Goal: Task Accomplishment & Management: Use online tool/utility

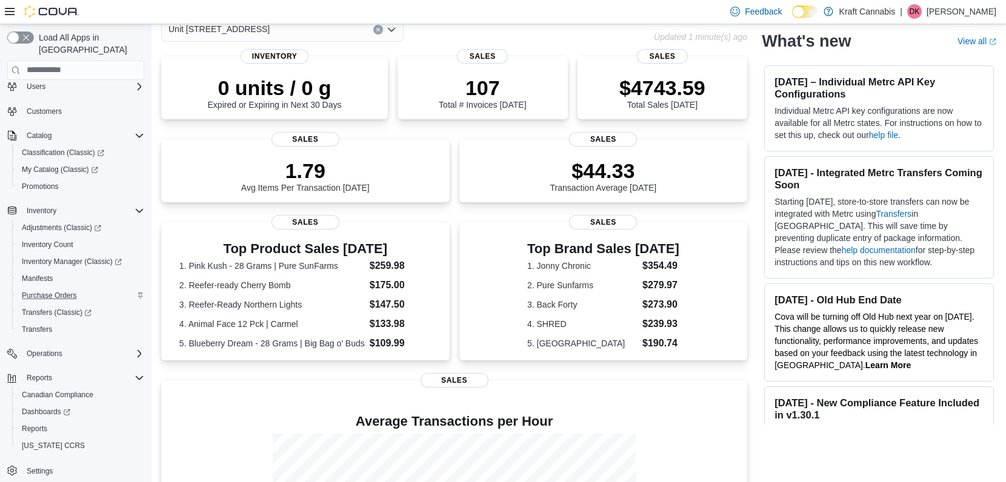
scroll to position [68, 0]
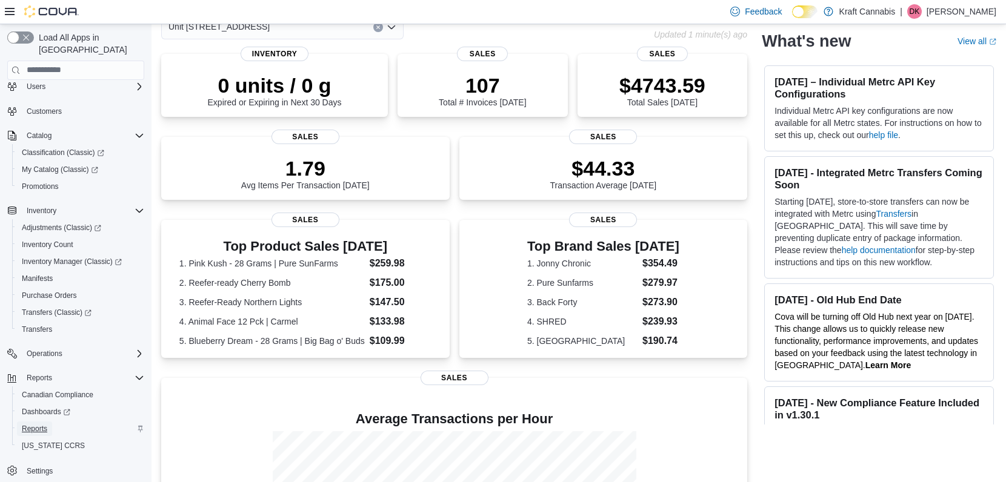
click at [36, 424] on span "Reports" at bounding box center [34, 429] width 25 height 10
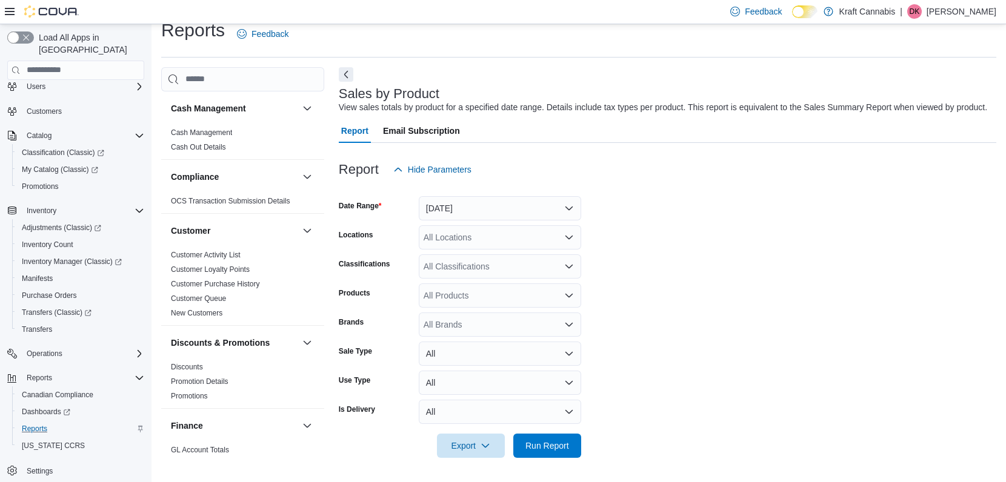
scroll to position [28, 0]
click at [466, 204] on button "[DATE]" at bounding box center [500, 208] width 162 height 24
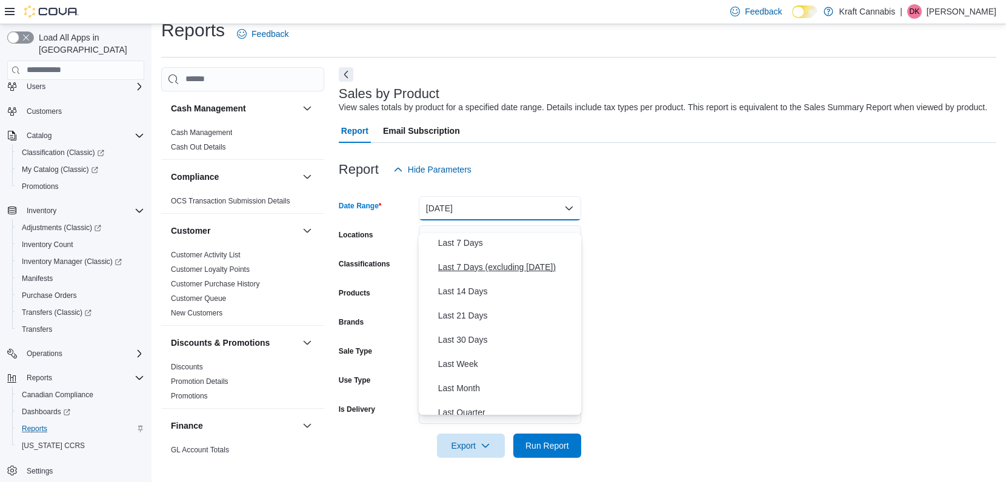
scroll to position [98, 0]
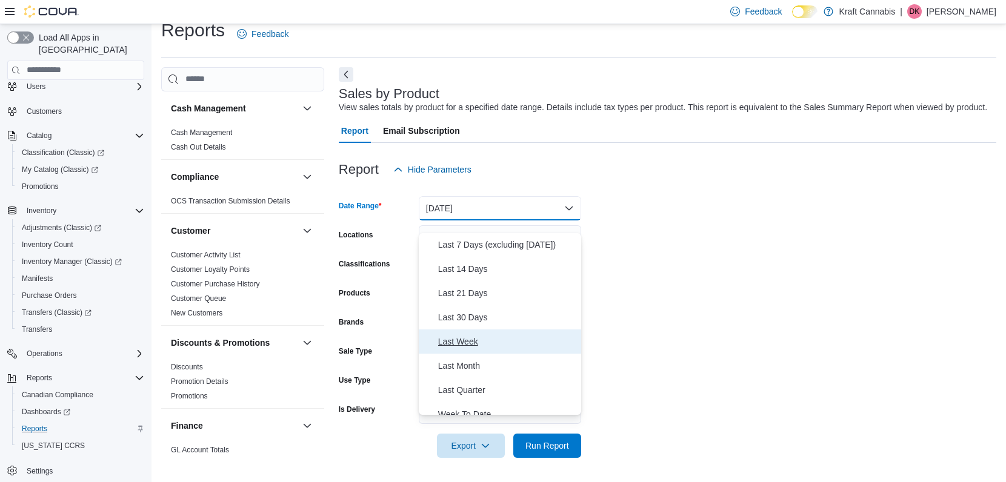
click at [465, 335] on span "Last Week" at bounding box center [507, 342] width 138 height 15
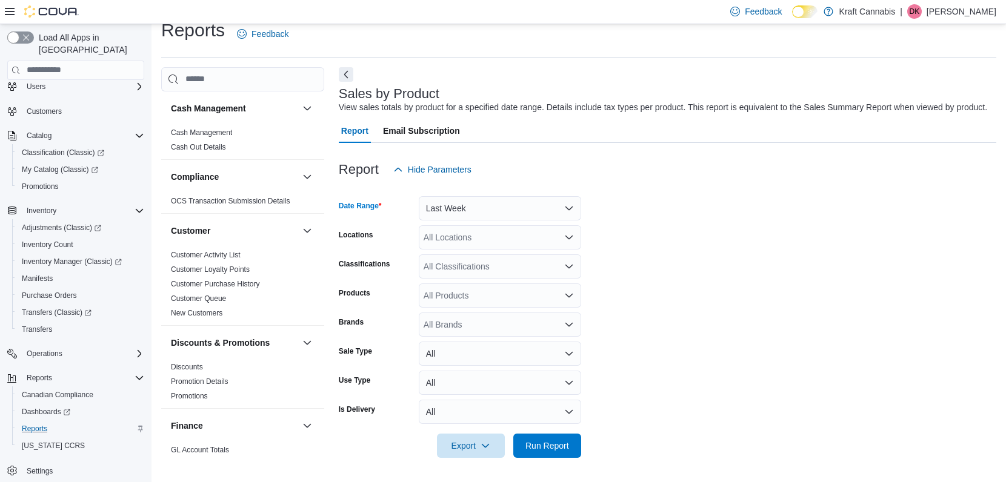
click at [490, 296] on div "All Products" at bounding box center [500, 296] width 162 height 24
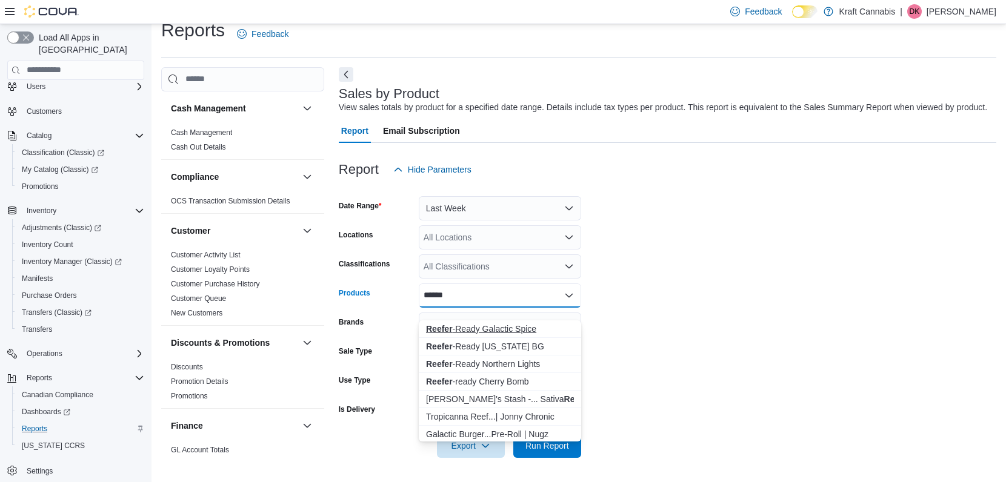
type input "******"
click at [496, 323] on div "Reefer -Ready Galactic Spice" at bounding box center [500, 329] width 148 height 12
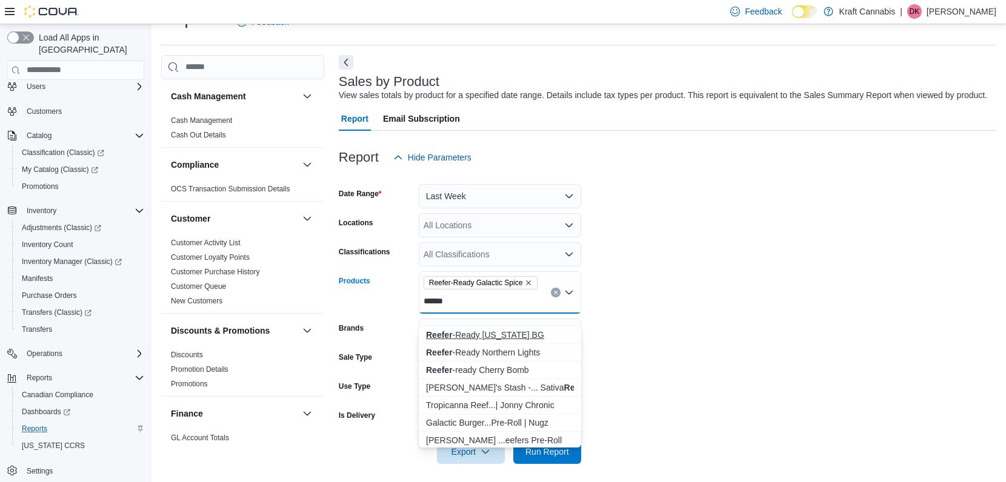
type input "******"
click at [501, 335] on div "Reefer -Ready [US_STATE] BG" at bounding box center [500, 335] width 148 height 12
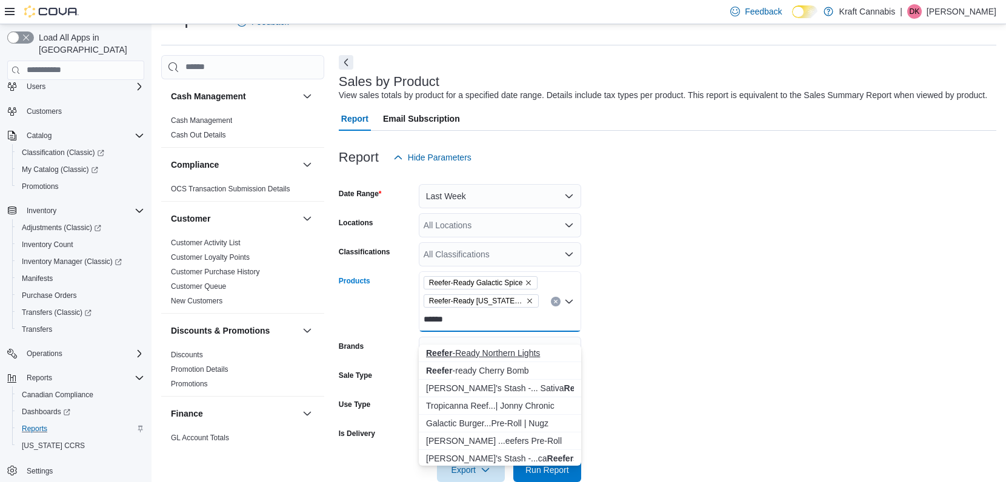
type input "******"
click at [504, 354] on div "Reefer -Ready Northern Lights" at bounding box center [500, 353] width 148 height 12
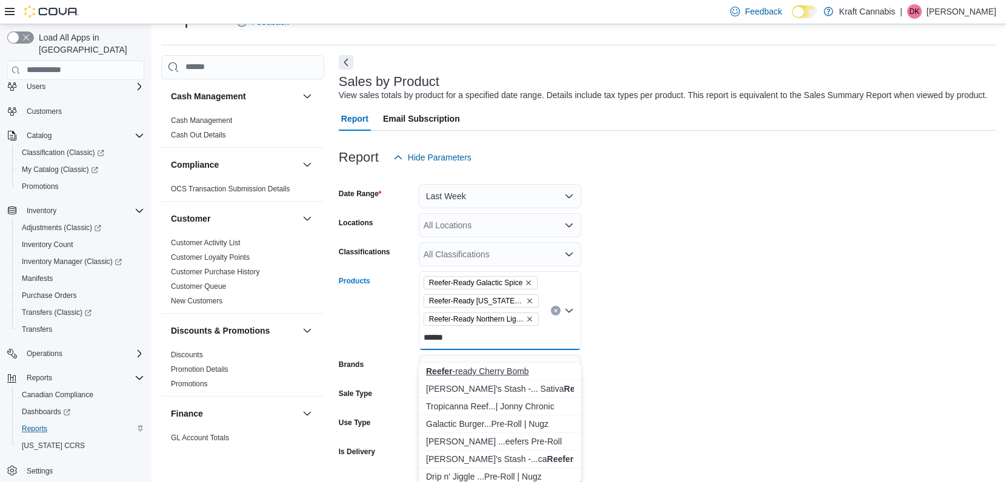
type input "******"
click at [507, 370] on div "Reefer -ready Cherry Bomb" at bounding box center [500, 371] width 148 height 12
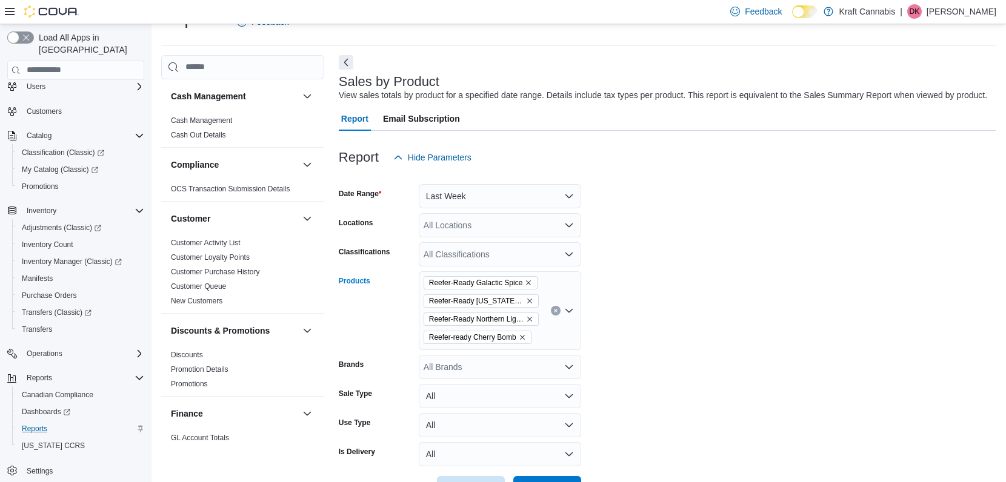
scroll to position [82, 0]
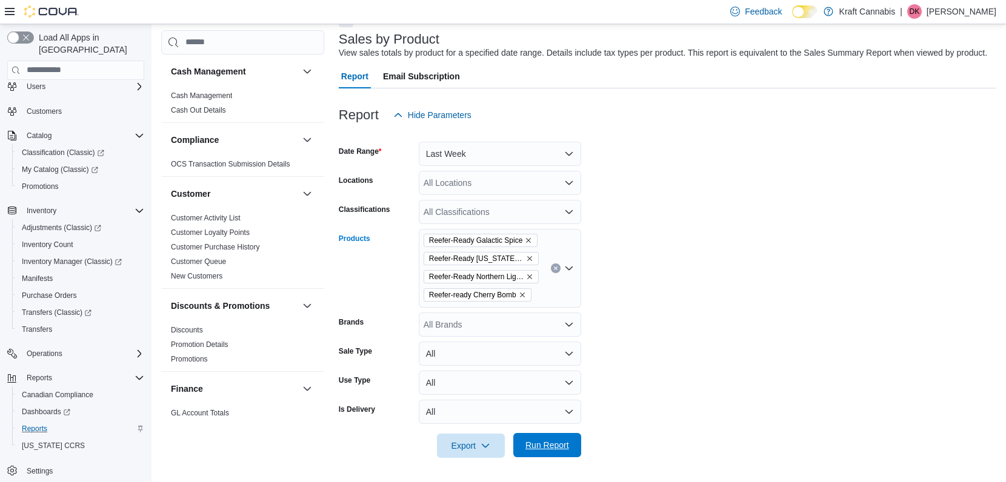
click at [546, 452] on span "Run Report" at bounding box center [547, 445] width 53 height 24
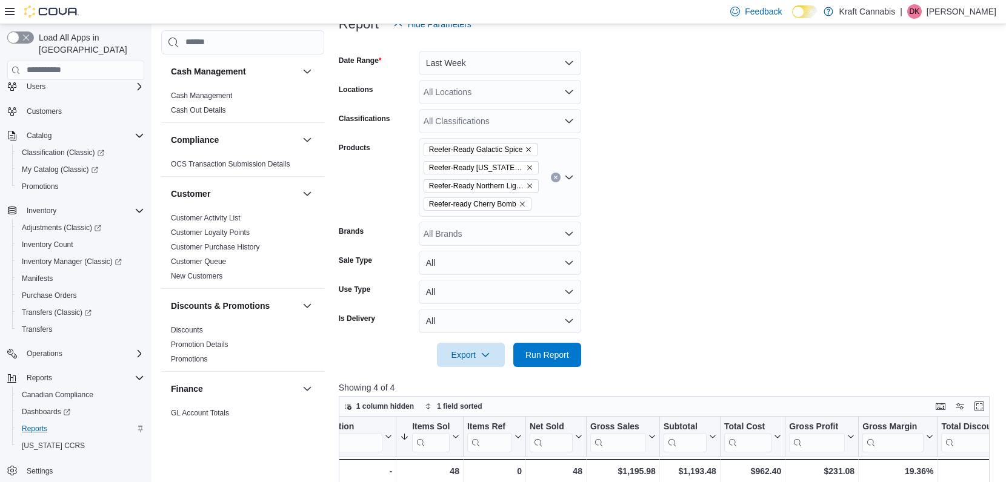
scroll to position [155, 0]
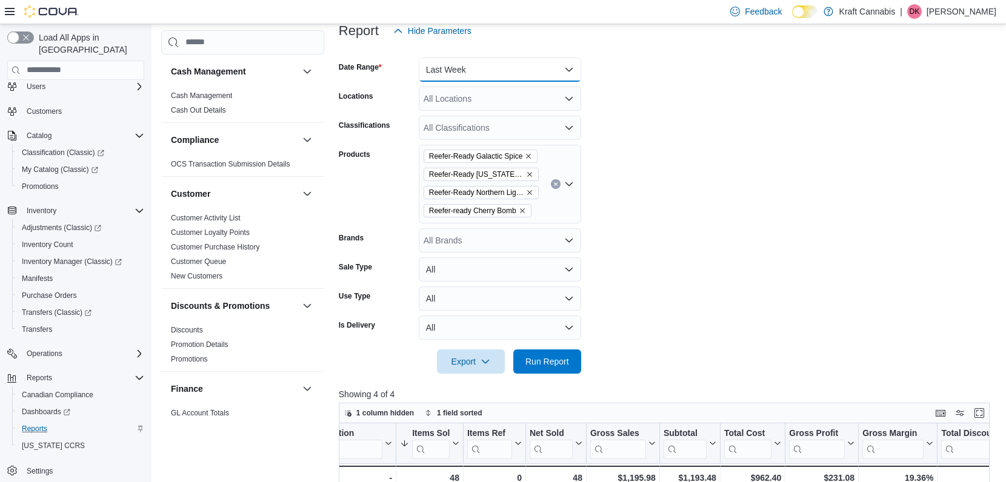
click at [538, 82] on button "Last Week" at bounding box center [500, 70] width 162 height 24
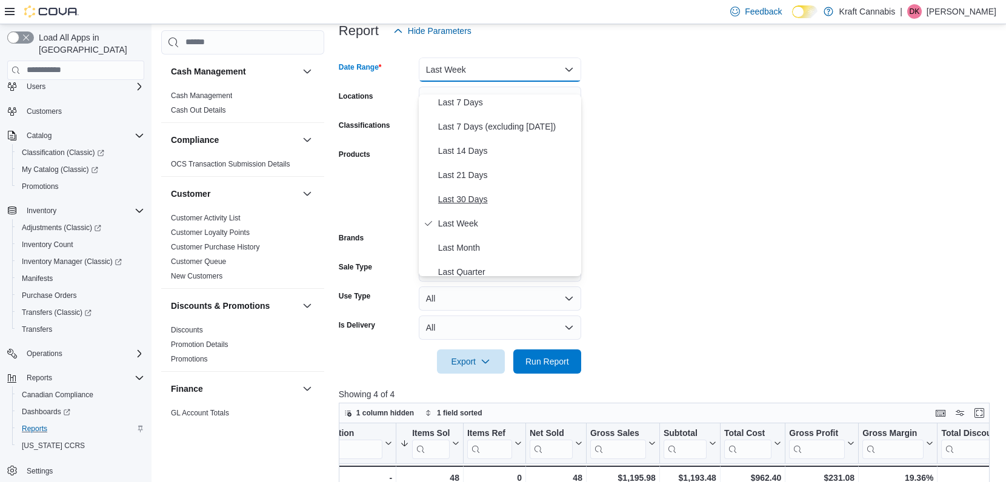
scroll to position [0, 0]
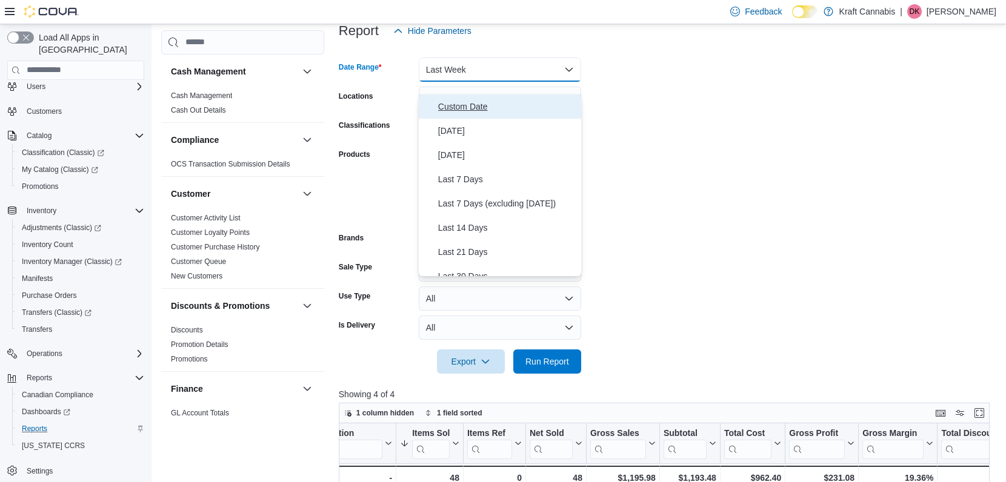
click at [470, 102] on span "Custom Date" at bounding box center [507, 106] width 138 height 15
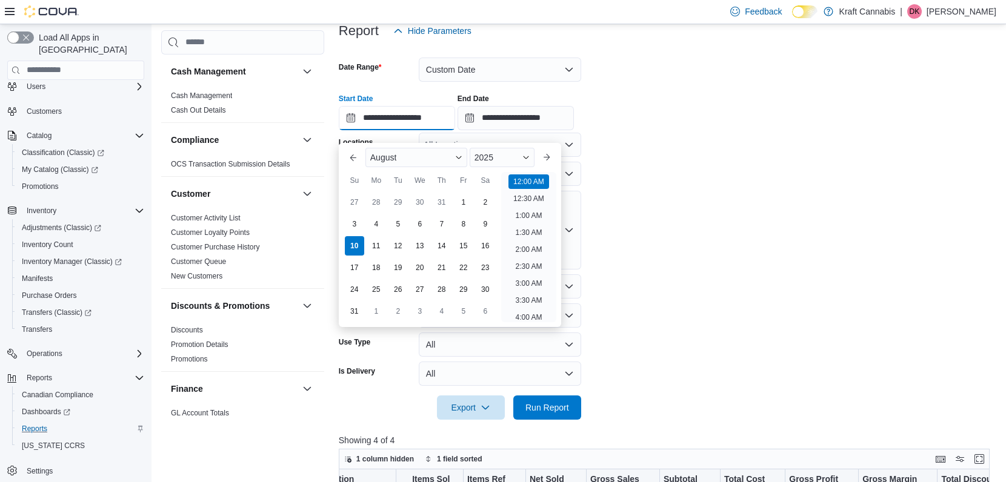
click at [425, 128] on input "**********" at bounding box center [397, 118] width 116 height 24
click at [354, 154] on button "Previous Month" at bounding box center [353, 157] width 19 height 19
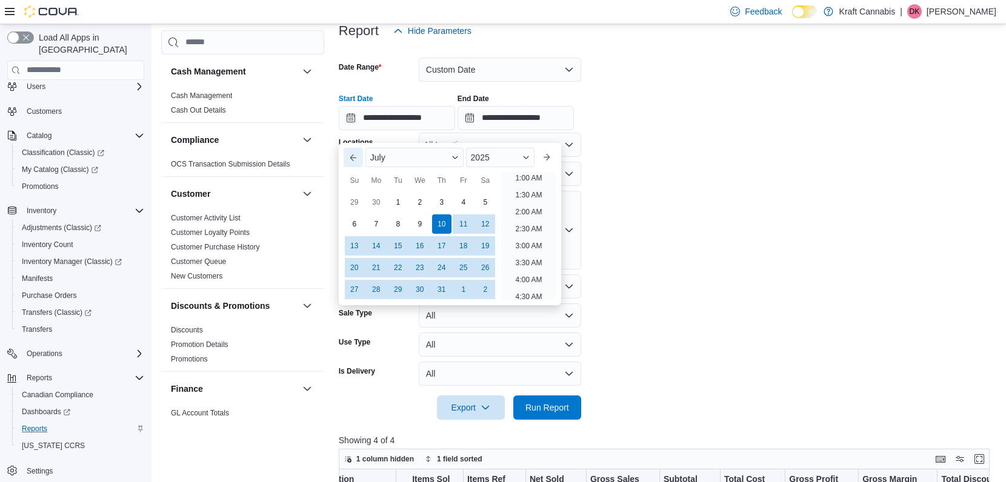
scroll to position [2, 0]
click at [354, 154] on button "Previous Month" at bounding box center [353, 157] width 19 height 19
click at [444, 243] on div "15" at bounding box center [441, 245] width 21 height 21
type input "**********"
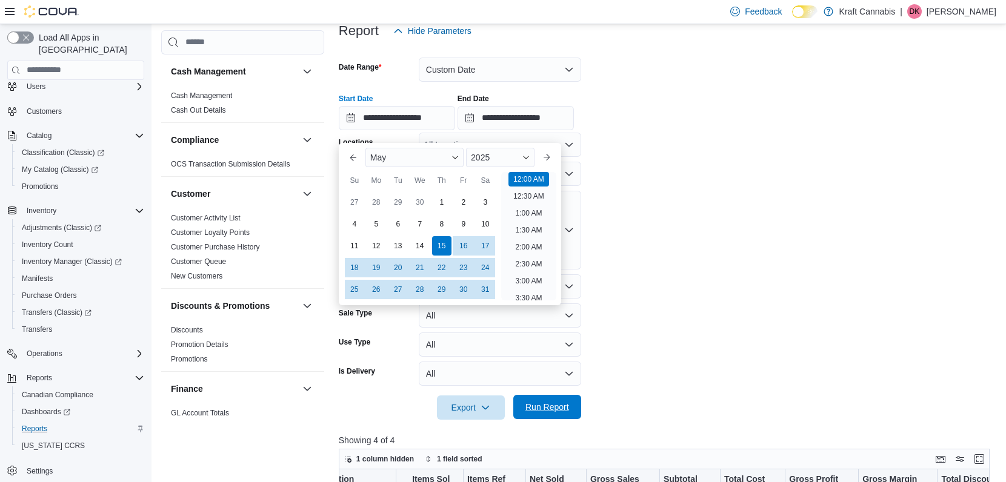
click at [549, 413] on span "Run Report" at bounding box center [548, 407] width 44 height 12
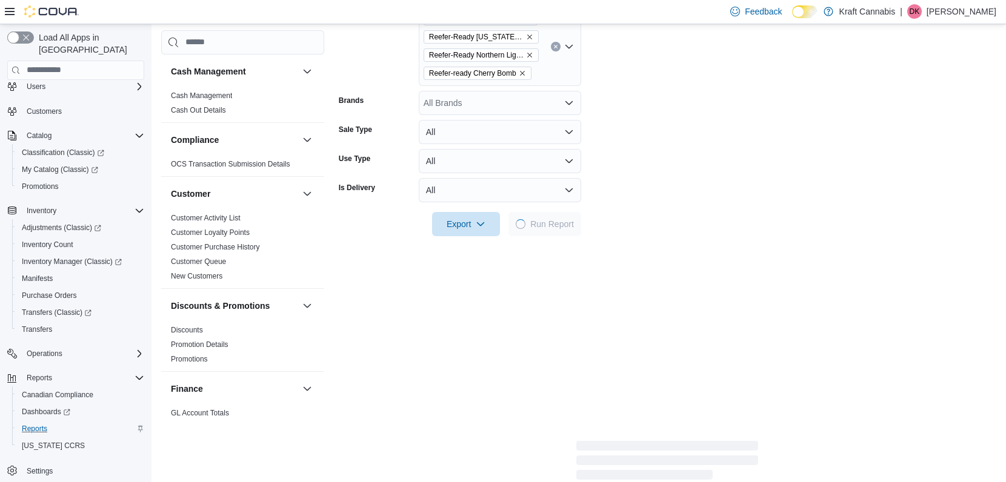
scroll to position [349, 0]
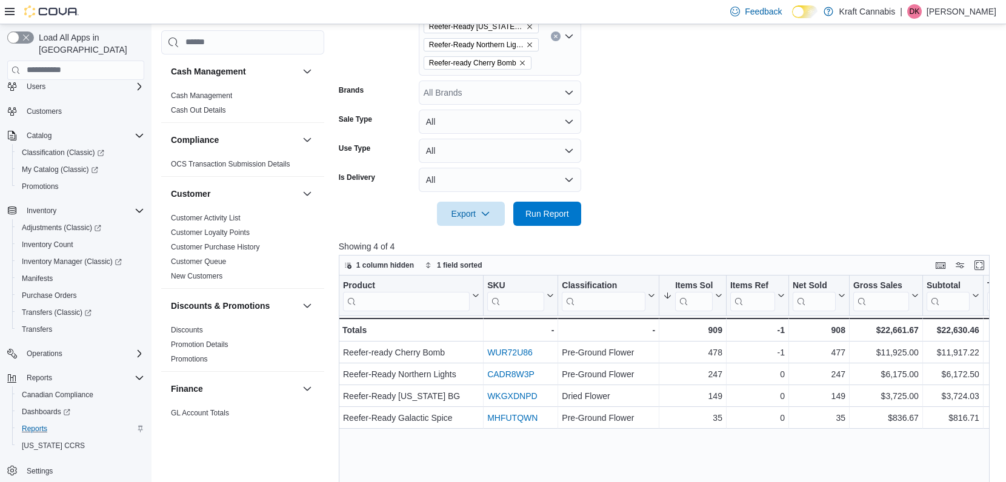
click at [556, 39] on icon "Clear input" at bounding box center [555, 36] width 5 height 5
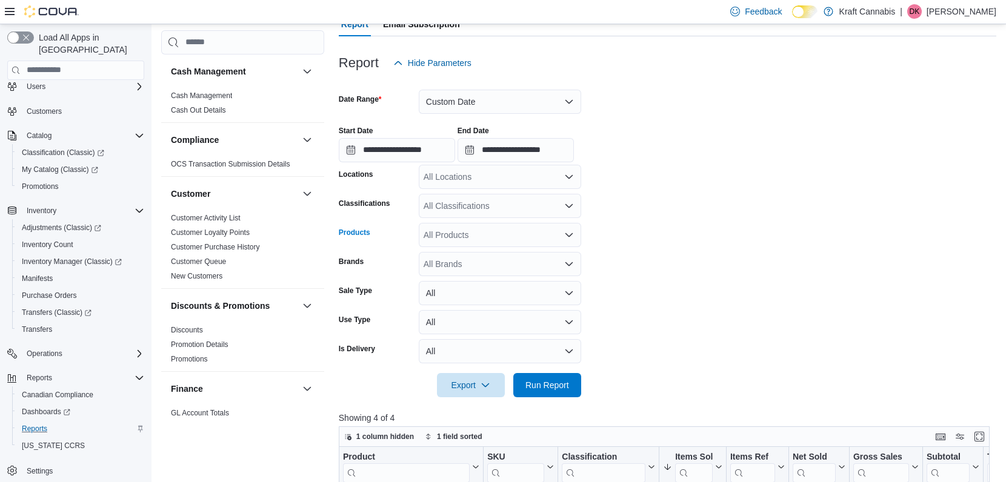
scroll to position [112, 0]
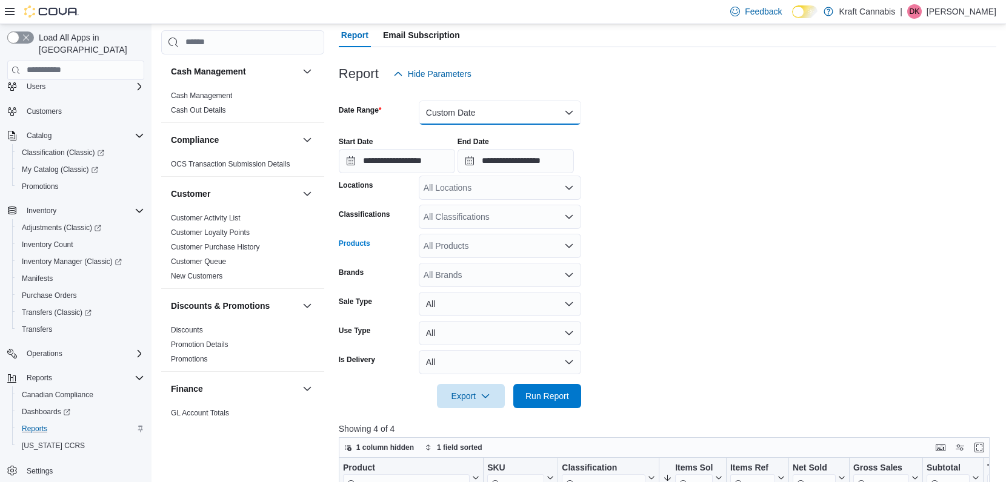
click at [501, 116] on button "Custom Date" at bounding box center [500, 113] width 162 height 24
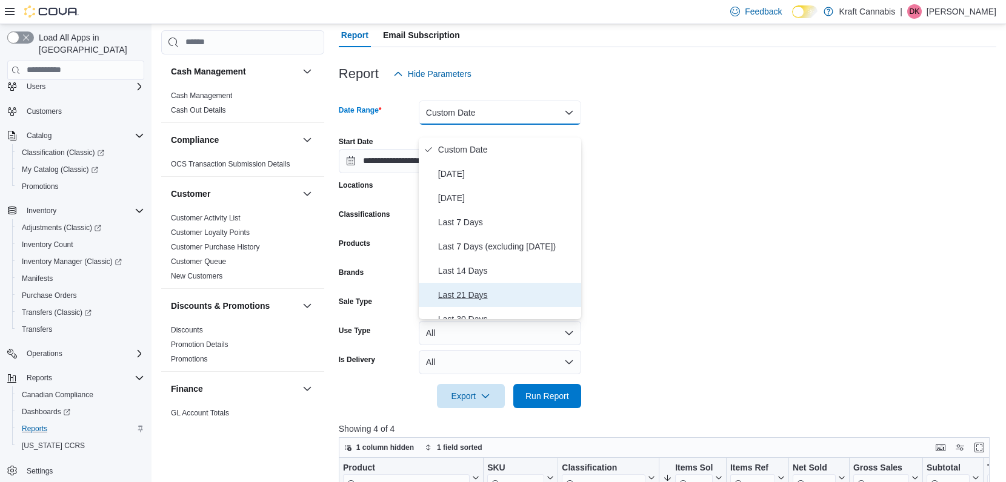
click at [459, 292] on span "Last 21 Days" at bounding box center [507, 295] width 138 height 15
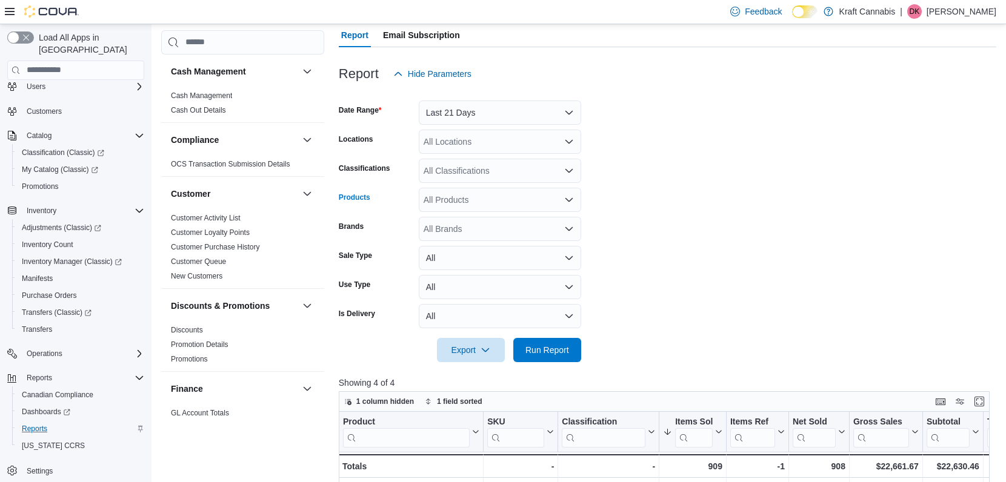
click at [507, 212] on div "All Products" at bounding box center [500, 200] width 162 height 24
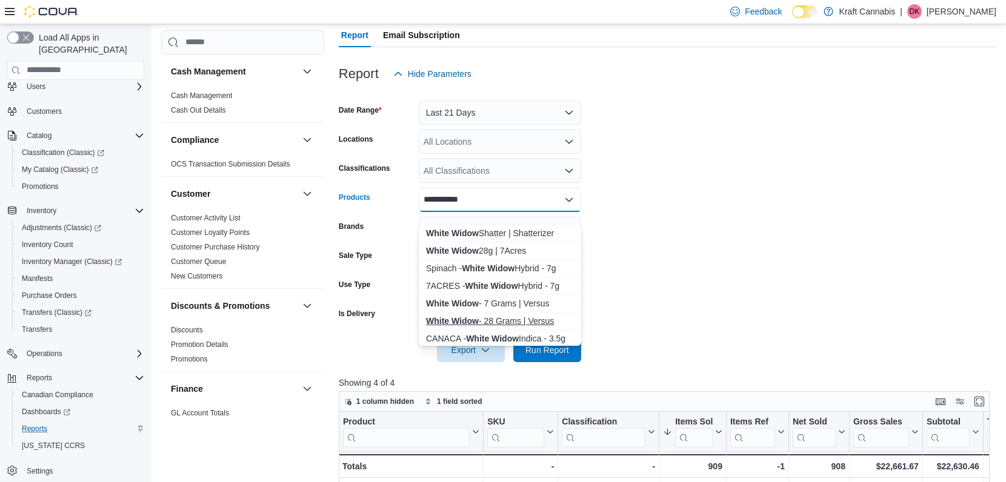
type input "**********"
click at [493, 316] on div "White Widow - 28 Grams | Versus" at bounding box center [500, 321] width 148 height 12
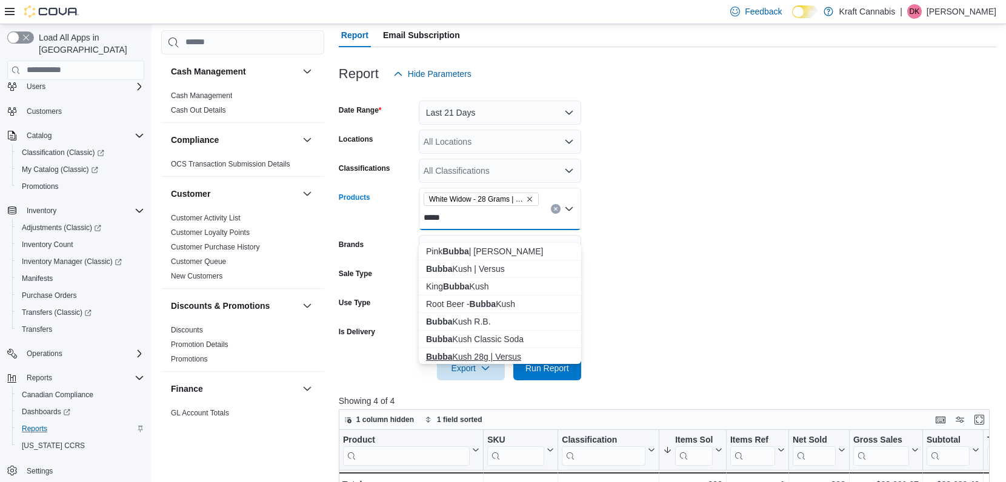
type input "*****"
click at [492, 355] on div "[PERSON_NAME] 28g | Versus" at bounding box center [500, 357] width 148 height 12
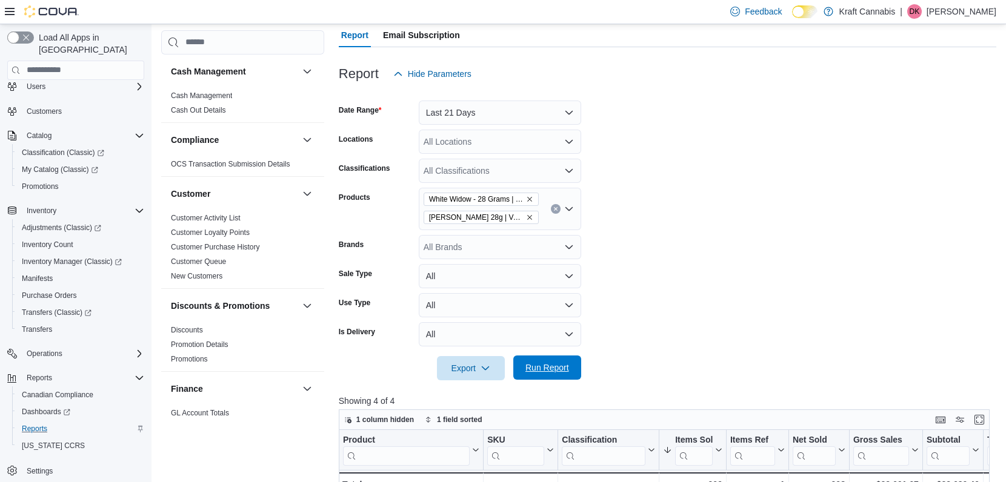
click at [547, 374] on span "Run Report" at bounding box center [548, 368] width 44 height 12
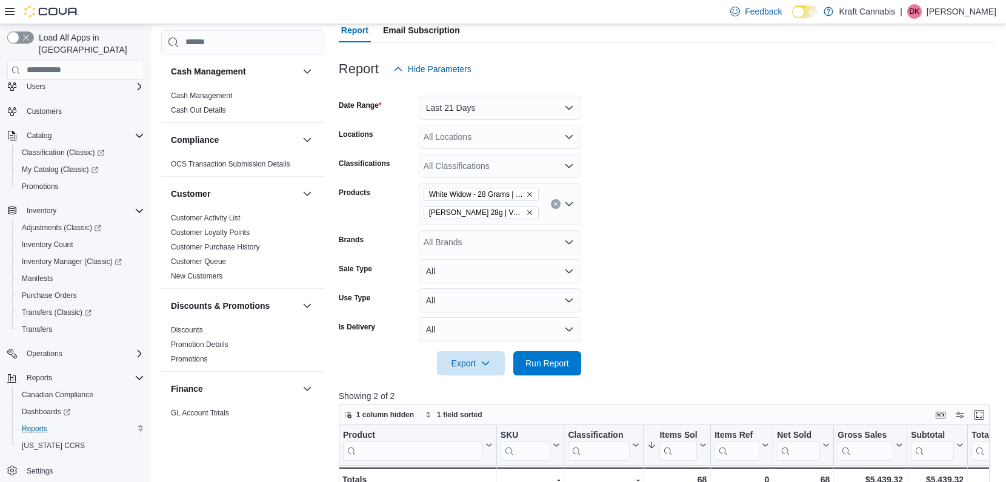
scroll to position [113, 0]
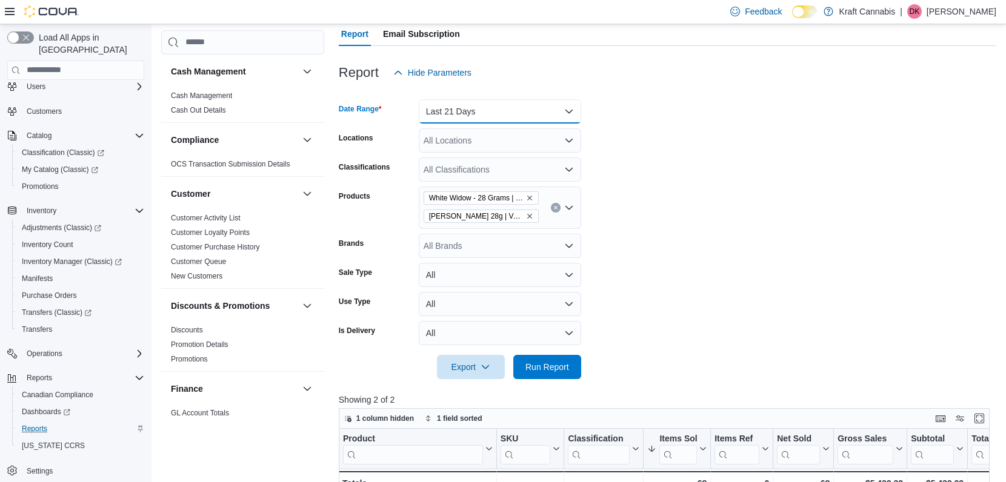
click at [502, 121] on button "Last 21 Days" at bounding box center [500, 111] width 162 height 24
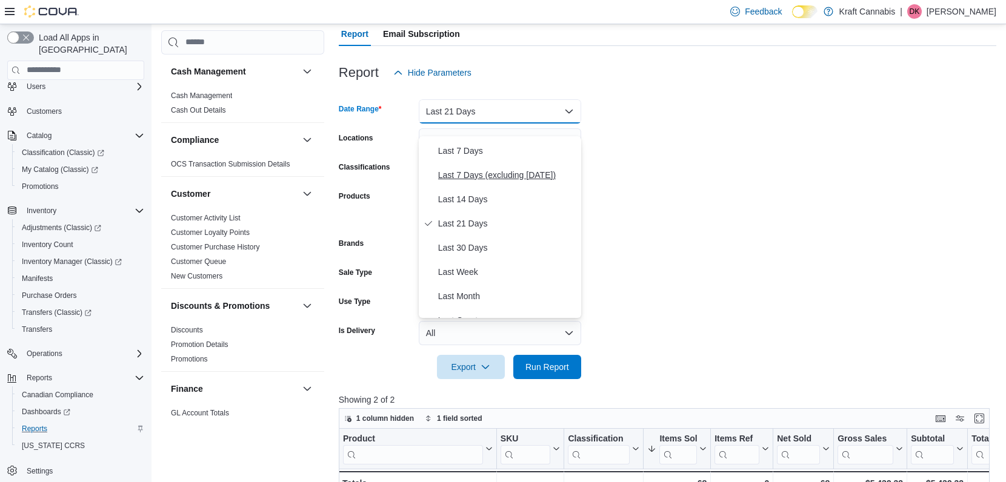
scroll to position [81, 0]
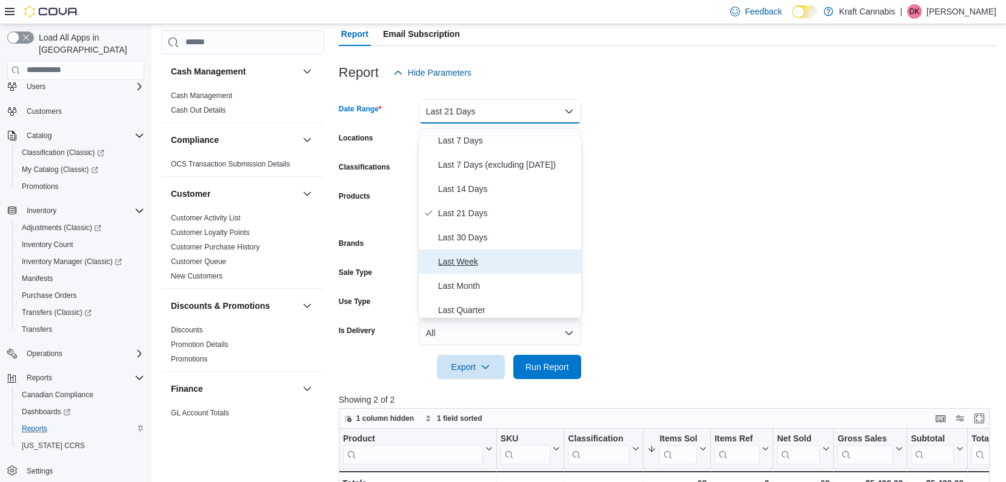
click at [461, 262] on span "Last Week" at bounding box center [507, 262] width 138 height 15
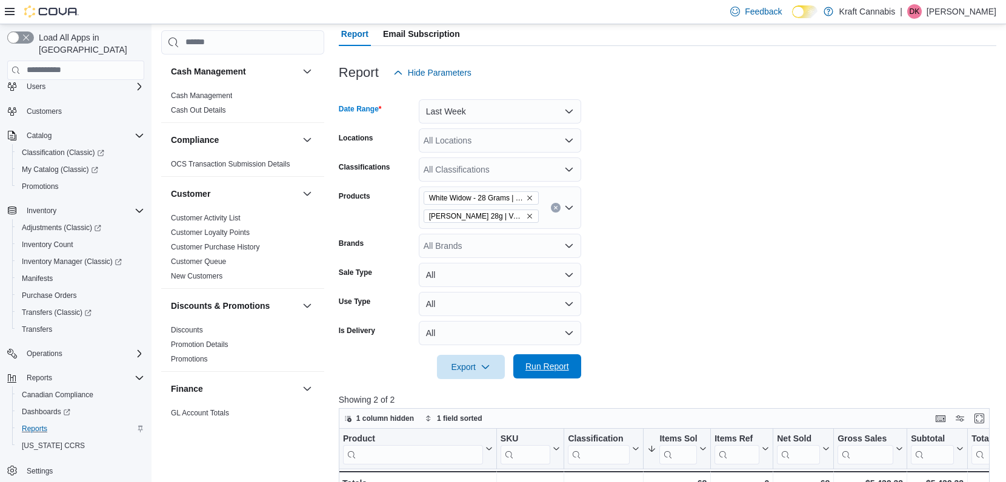
click at [552, 373] on span "Run Report" at bounding box center [548, 367] width 44 height 12
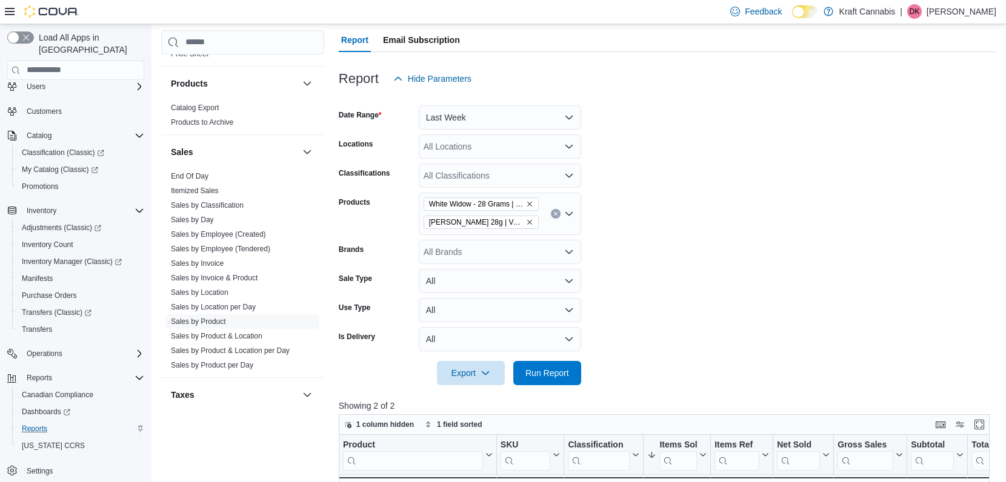
scroll to position [804, 0]
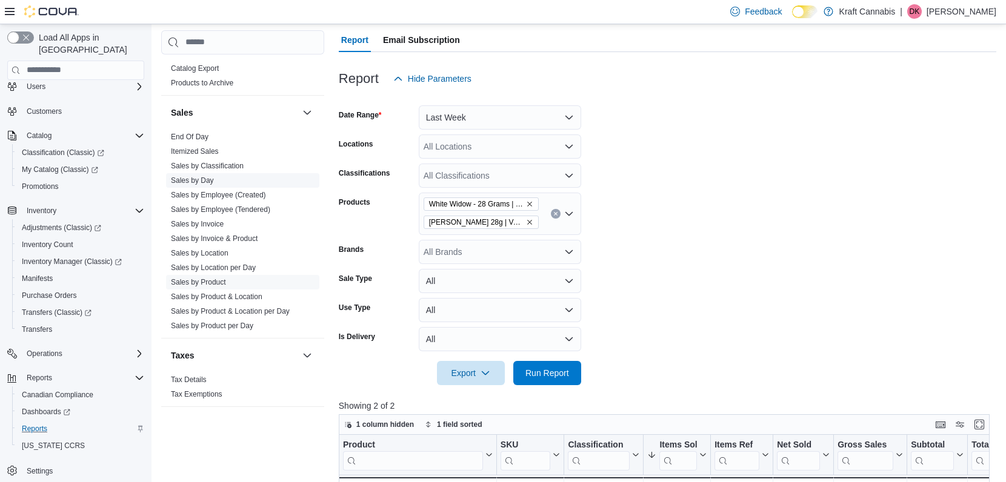
click at [212, 176] on link "Sales by Day" at bounding box center [192, 180] width 43 height 8
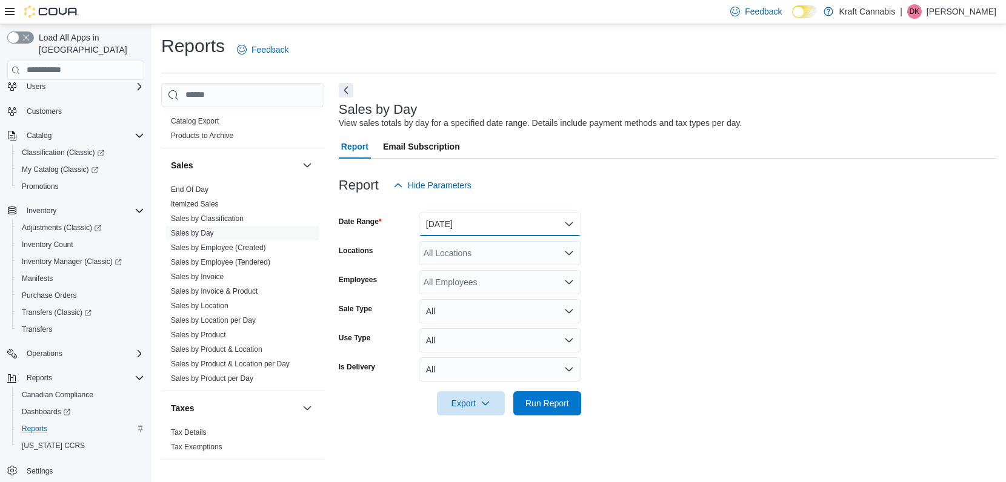
click at [495, 218] on button "[DATE]" at bounding box center [500, 224] width 162 height 24
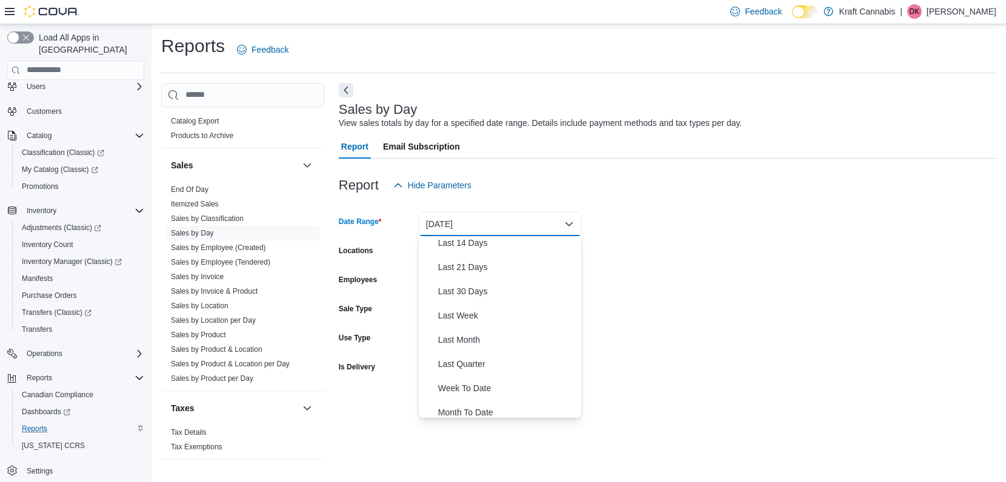
scroll to position [182, 0]
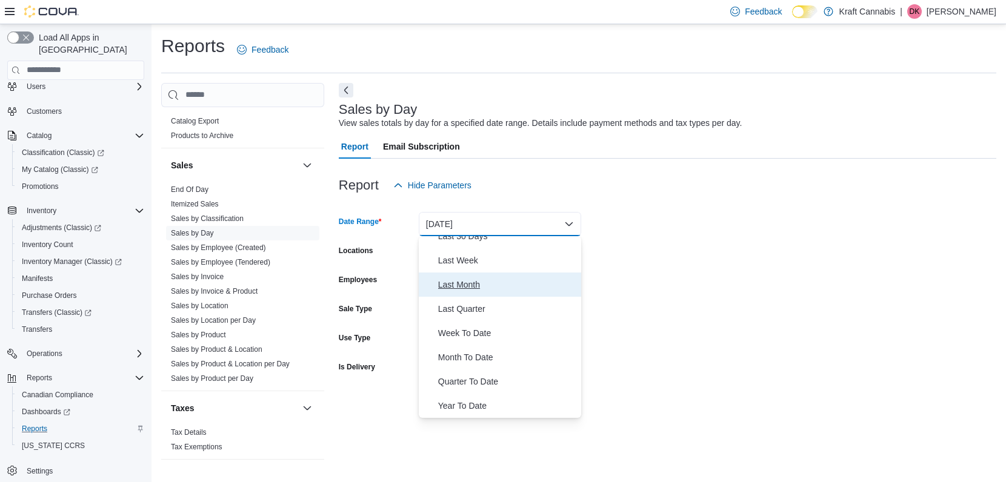
click at [469, 286] on span "Last Month" at bounding box center [507, 285] width 138 height 15
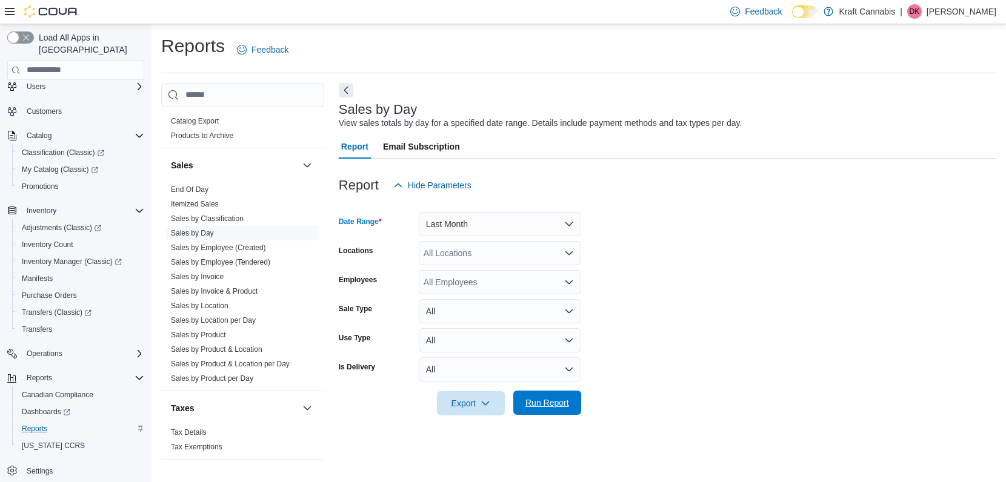
click at [545, 403] on span "Run Report" at bounding box center [548, 403] width 44 height 12
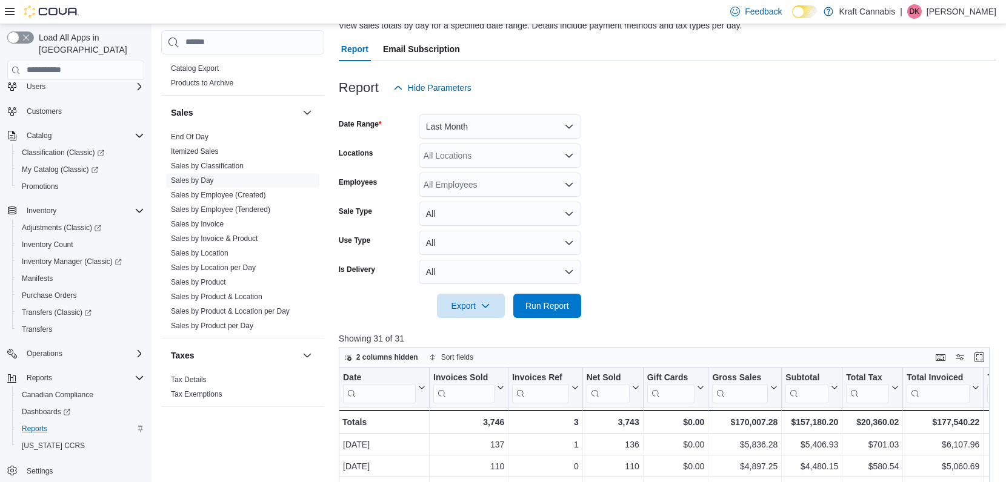
scroll to position [87, 0]
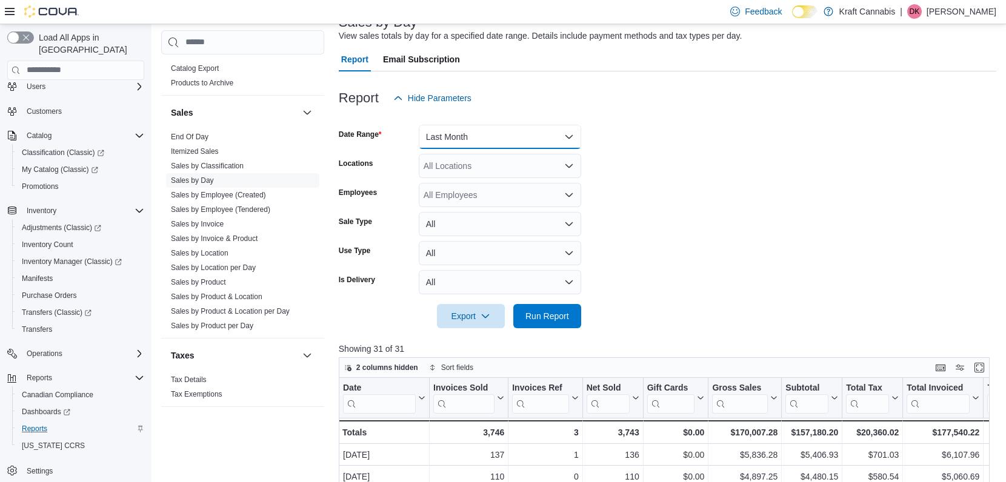
click at [528, 138] on button "Last Month" at bounding box center [500, 137] width 162 height 24
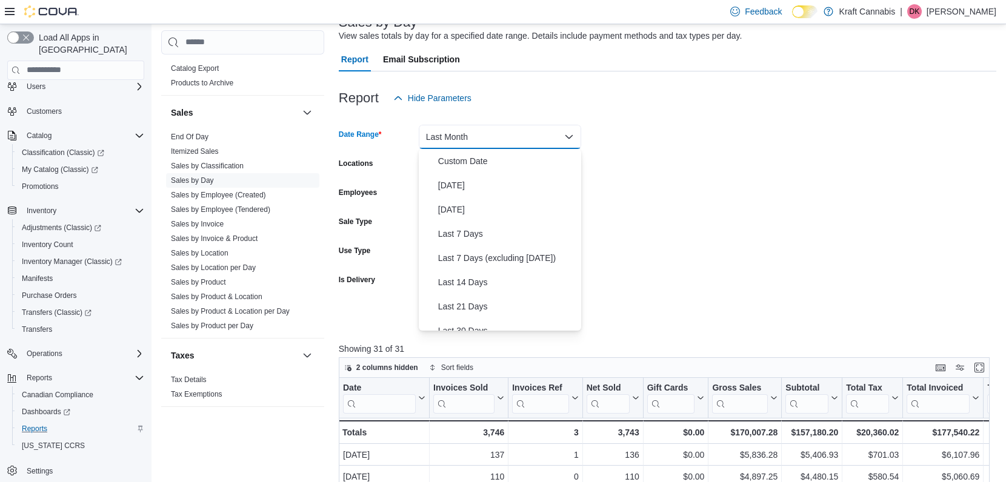
scroll to position [139, 0]
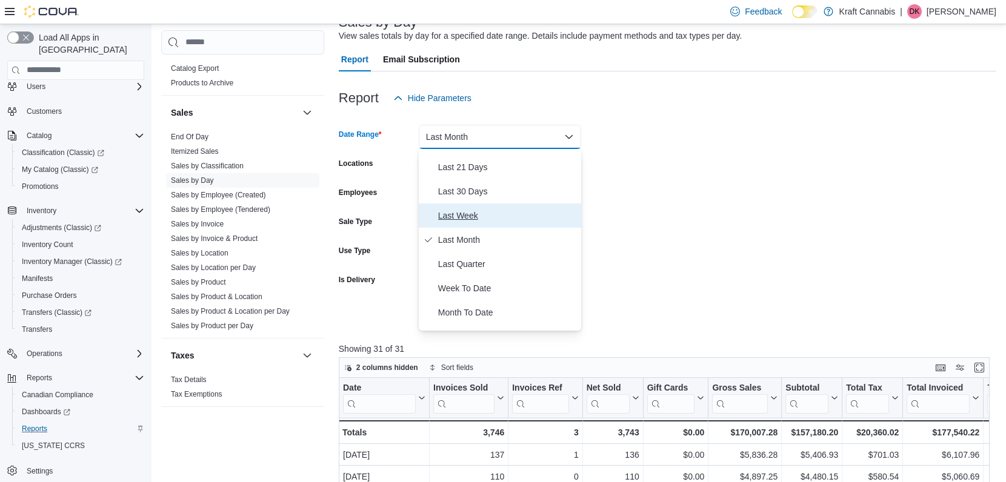
click at [470, 218] on span "Last Week" at bounding box center [507, 216] width 138 height 15
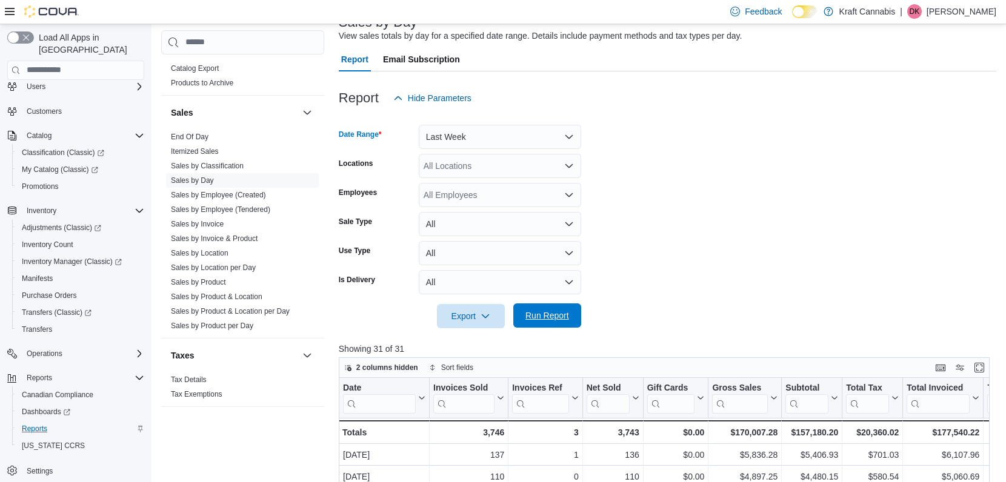
click at [552, 314] on span "Run Report" at bounding box center [548, 316] width 44 height 12
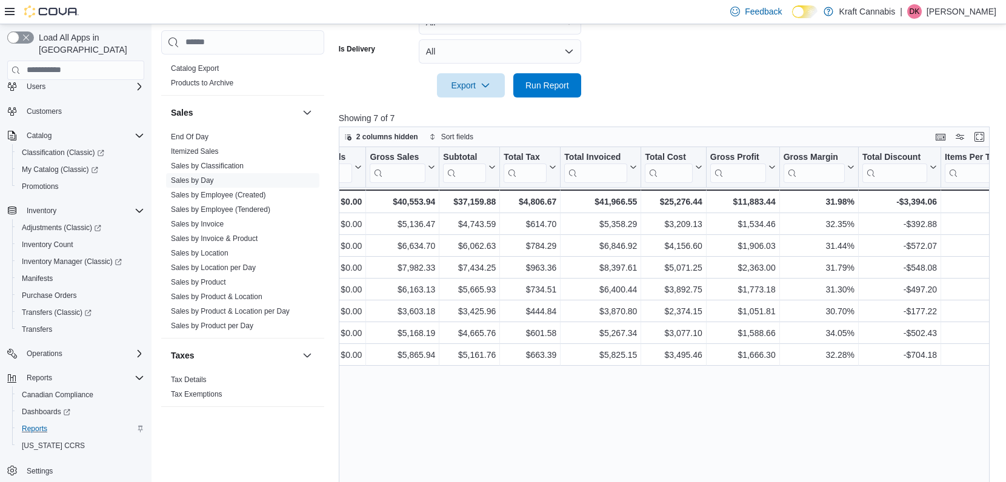
scroll to position [0, 374]
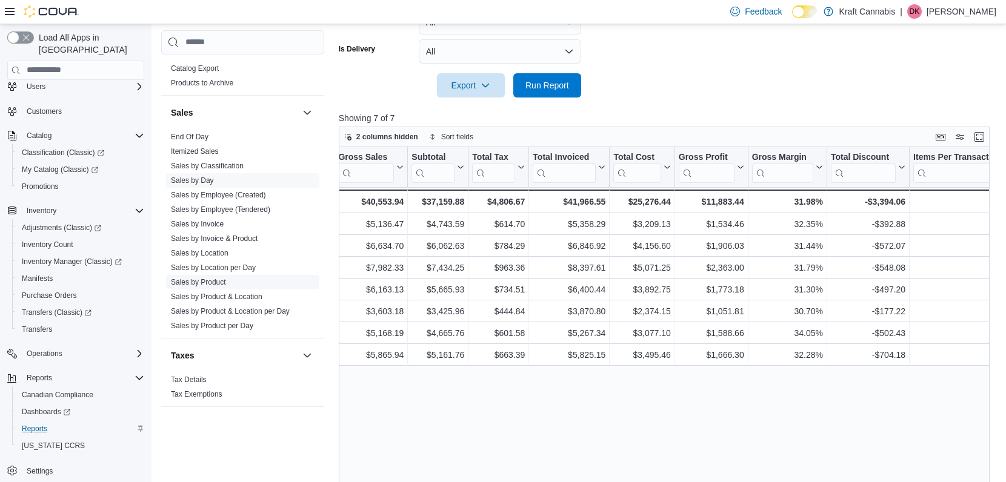
click at [209, 278] on link "Sales by Product" at bounding box center [198, 282] width 55 height 8
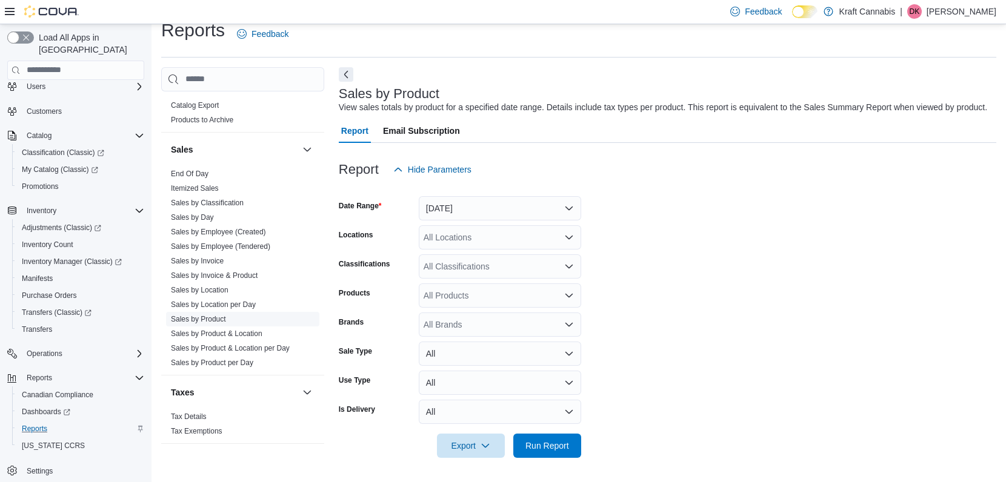
scroll to position [28, 0]
click at [482, 295] on div "All Products" at bounding box center [500, 296] width 162 height 24
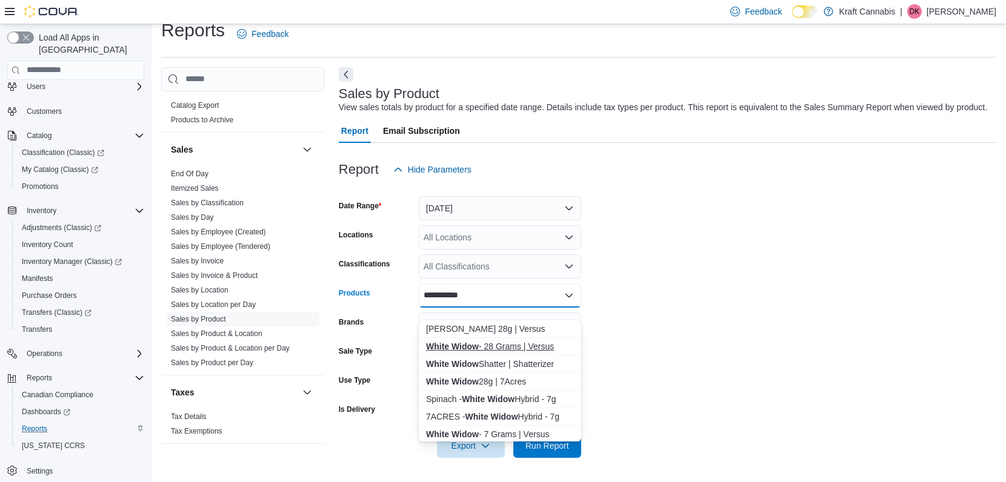
type input "**********"
click at [494, 341] on div "White Widow - 28 Grams | Versus" at bounding box center [500, 347] width 148 height 12
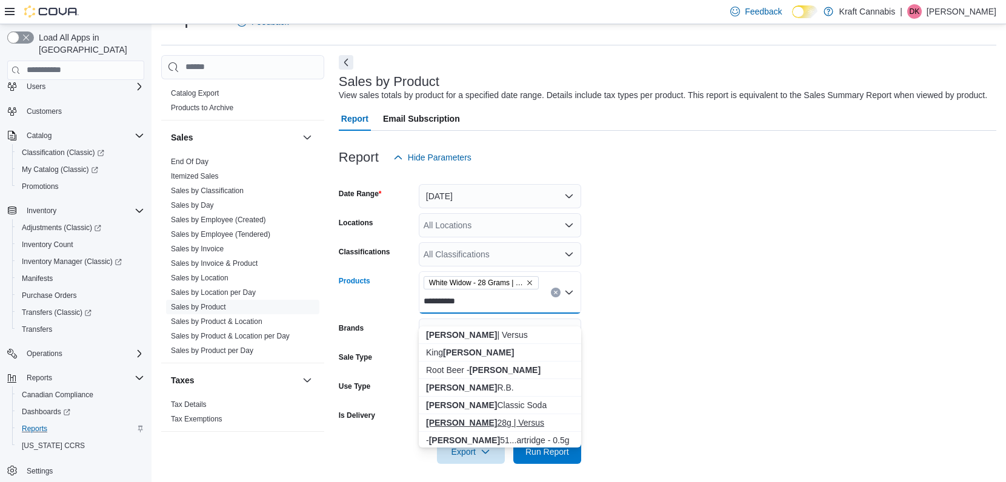
type input "**********"
click at [496, 420] on div "[PERSON_NAME] 28g | Versus" at bounding box center [500, 423] width 148 height 12
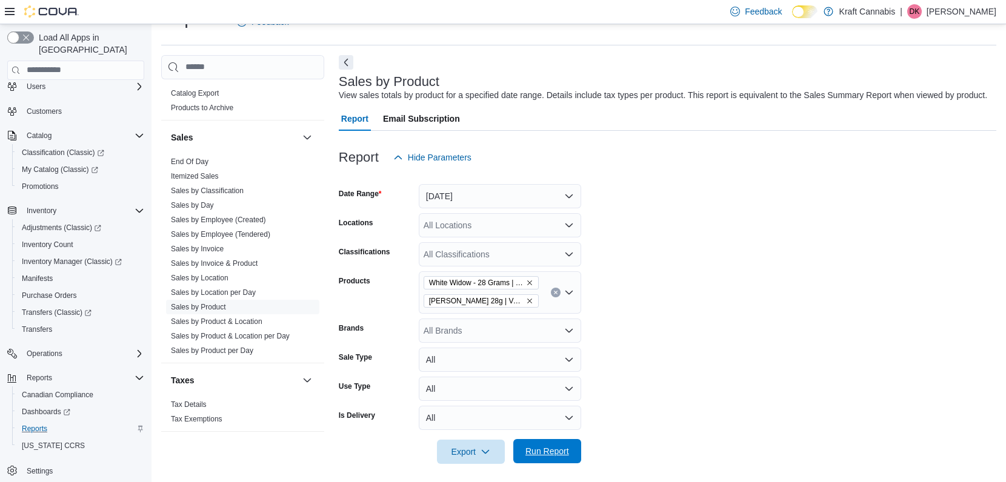
click at [535, 458] on span "Run Report" at bounding box center [548, 451] width 44 height 12
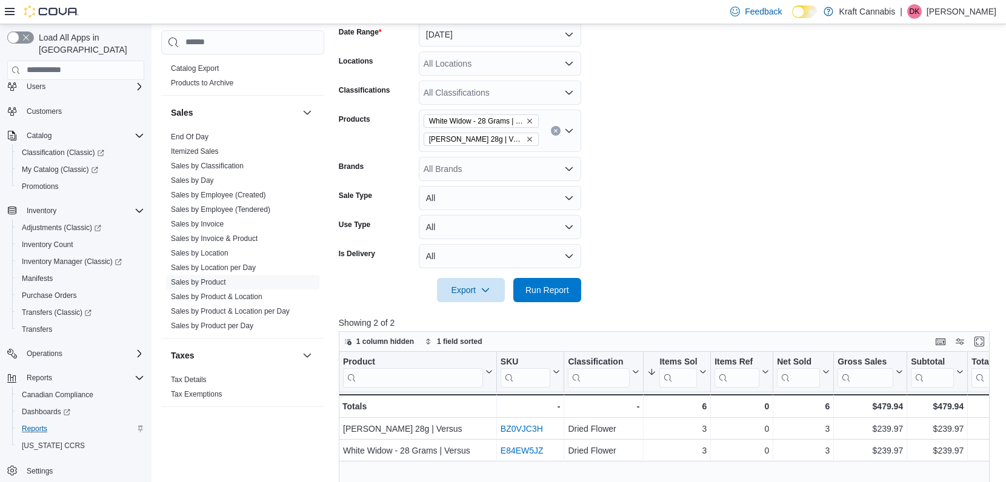
scroll to position [187, 0]
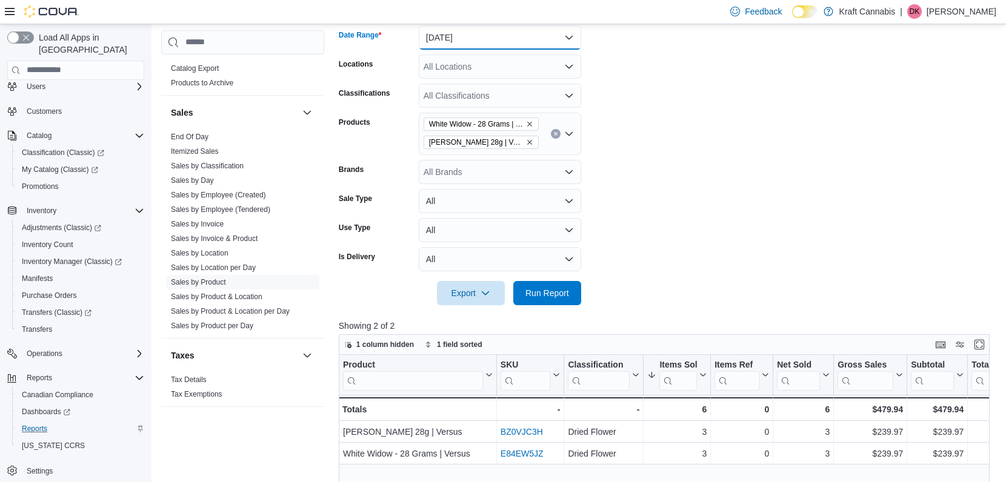
click at [525, 48] on button "[DATE]" at bounding box center [500, 37] width 162 height 24
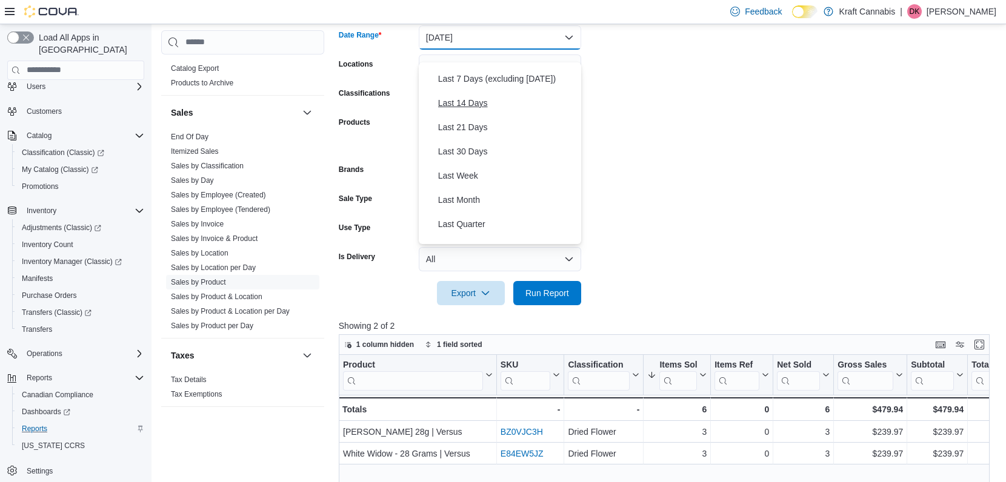
scroll to position [98, 0]
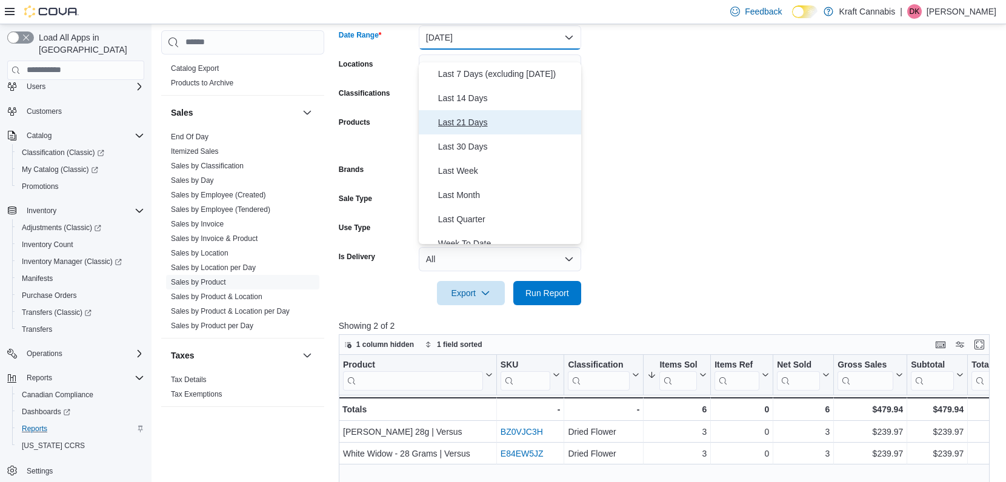
click at [469, 124] on span "Last 21 Days" at bounding box center [507, 122] width 138 height 15
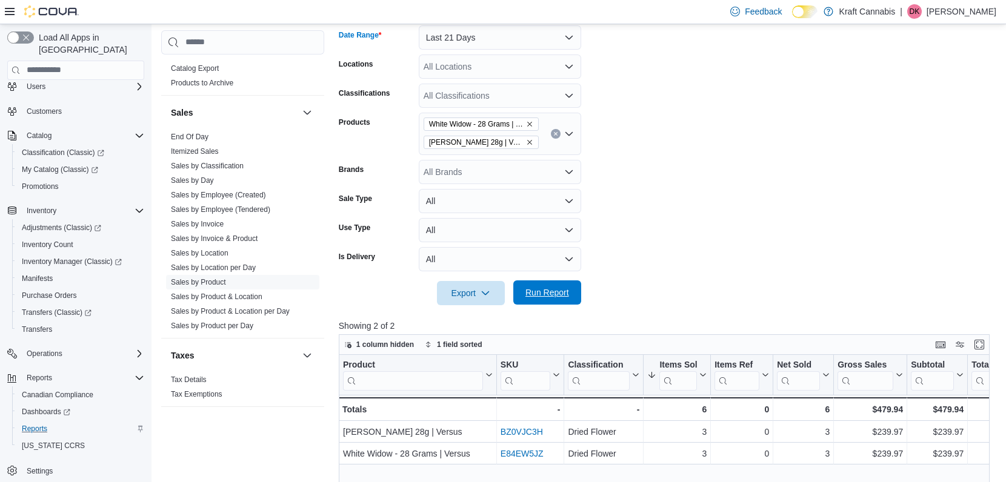
click at [542, 299] on span "Run Report" at bounding box center [548, 293] width 44 height 12
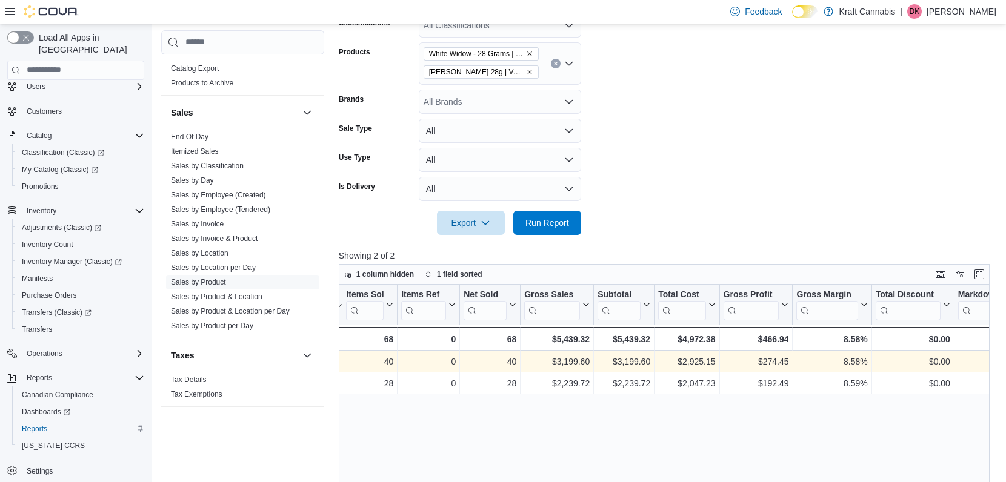
scroll to position [258, 0]
